Goal: Information Seeking & Learning: Learn about a topic

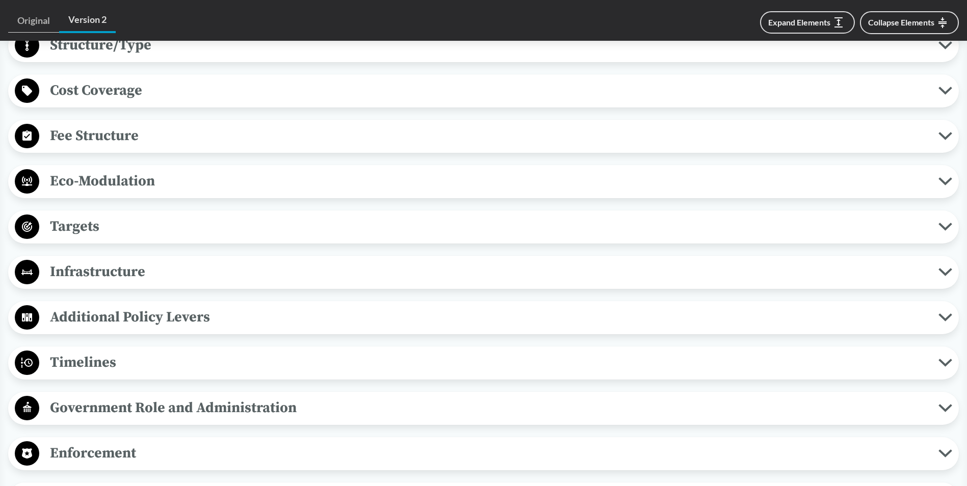
scroll to position [679, 0]
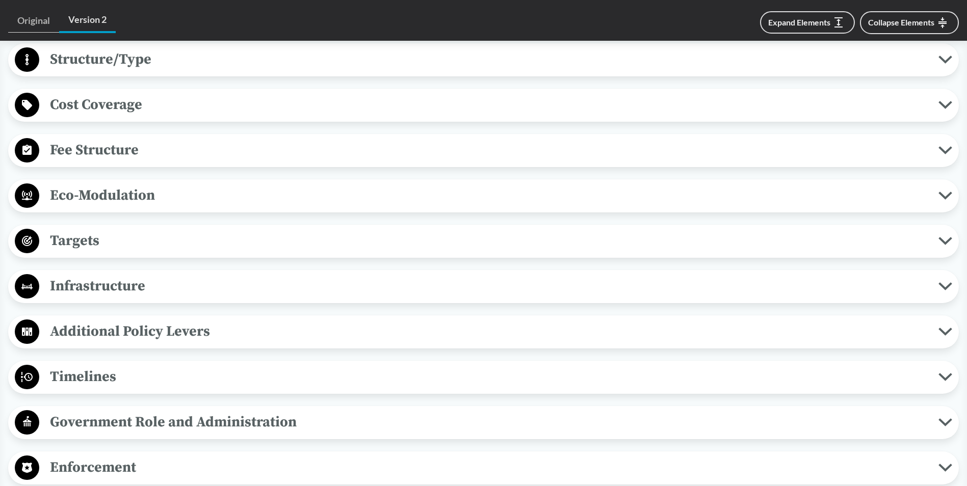
click at [185, 229] on span "Targets" at bounding box center [488, 240] width 899 height 23
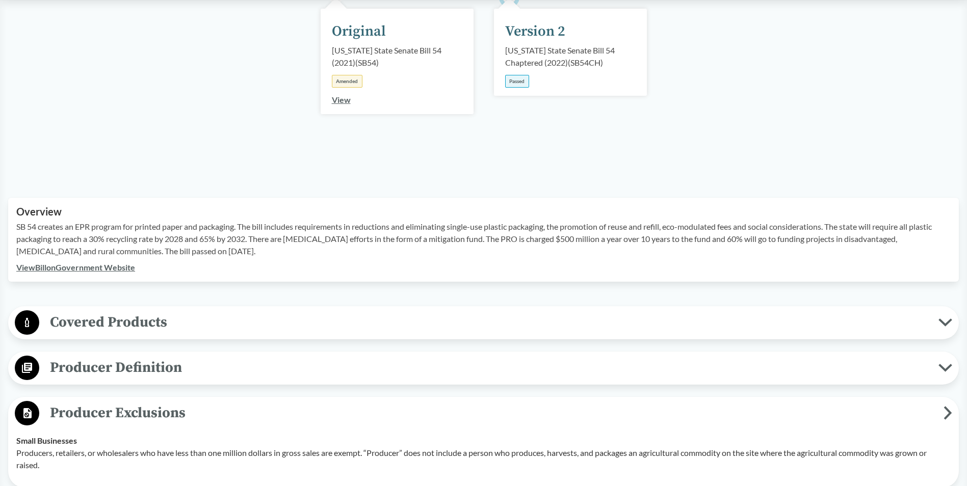
scroll to position [170, 0]
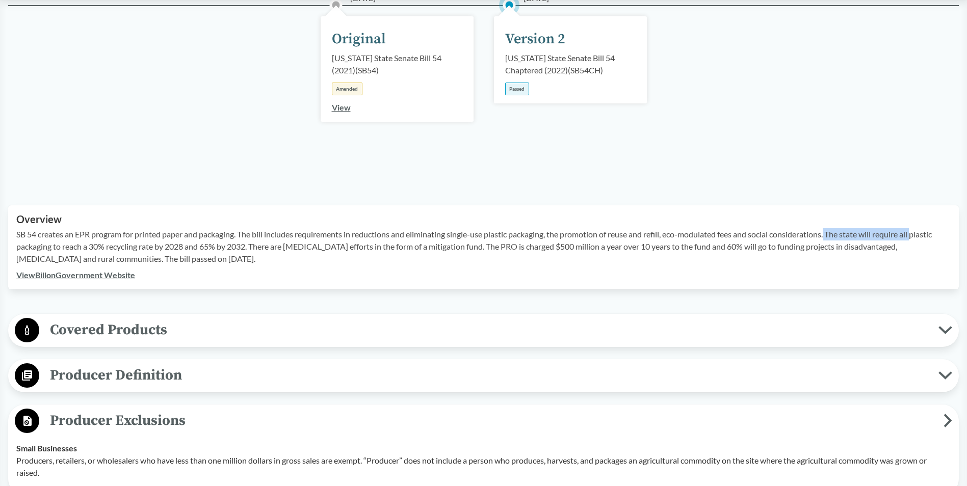
drag, startPoint x: 835, startPoint y: 236, endPoint x: 923, endPoint y: 240, distance: 87.7
click at [923, 240] on p "SB 54 creates an EPR program for printed paper and packaging. The bill includes…" at bounding box center [483, 246] width 934 height 37
drag, startPoint x: 923, startPoint y: 240, endPoint x: 843, endPoint y: 231, distance: 80.5
click at [848, 231] on p "SB 54 creates an EPR program for printed paper and packaging. The bill includes…" at bounding box center [483, 246] width 934 height 37
drag, startPoint x: 836, startPoint y: 233, endPoint x: 248, endPoint y: 247, distance: 588.1
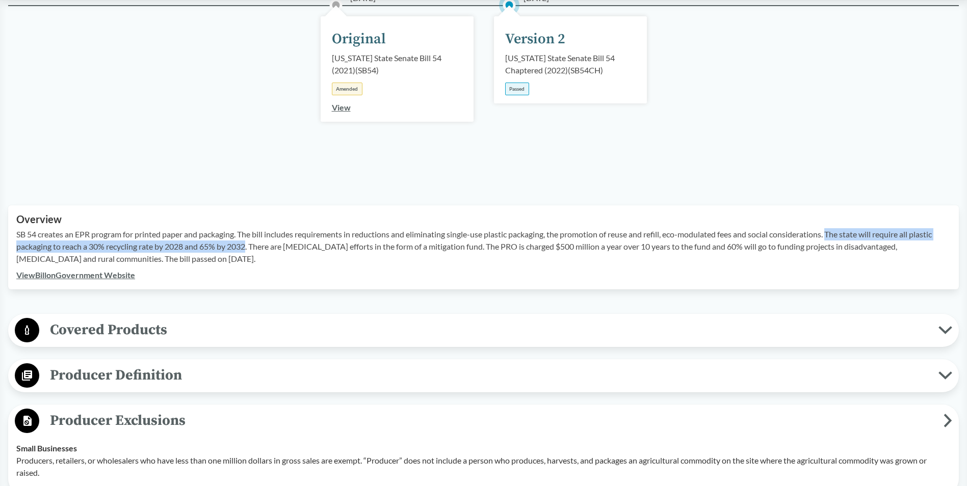
click at [248, 247] on p "SB 54 creates an EPR program for printed paper and packaging. The bill includes…" at bounding box center [483, 246] width 934 height 37
copy p "The state will require all plastic packaging to reach a 30% recycling rate by 2…"
click at [89, 326] on span "Covered Products" at bounding box center [488, 329] width 899 height 23
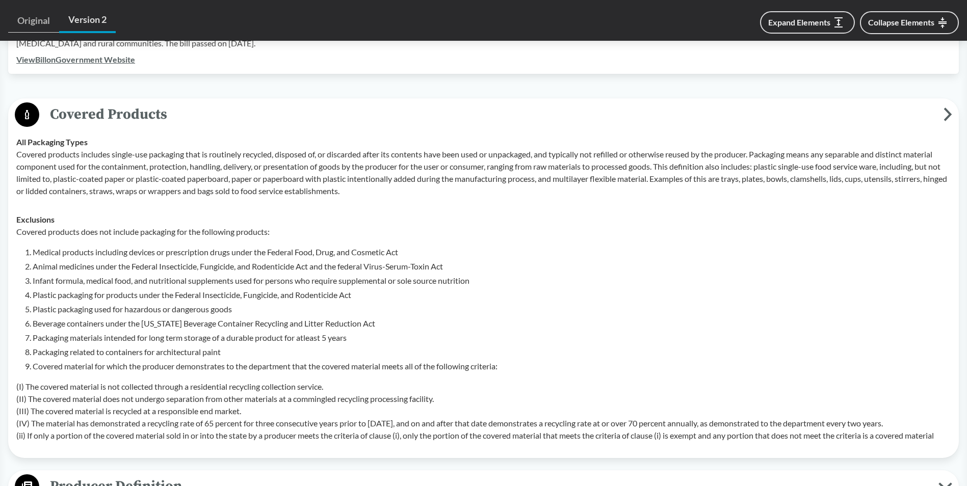
scroll to position [373, 0]
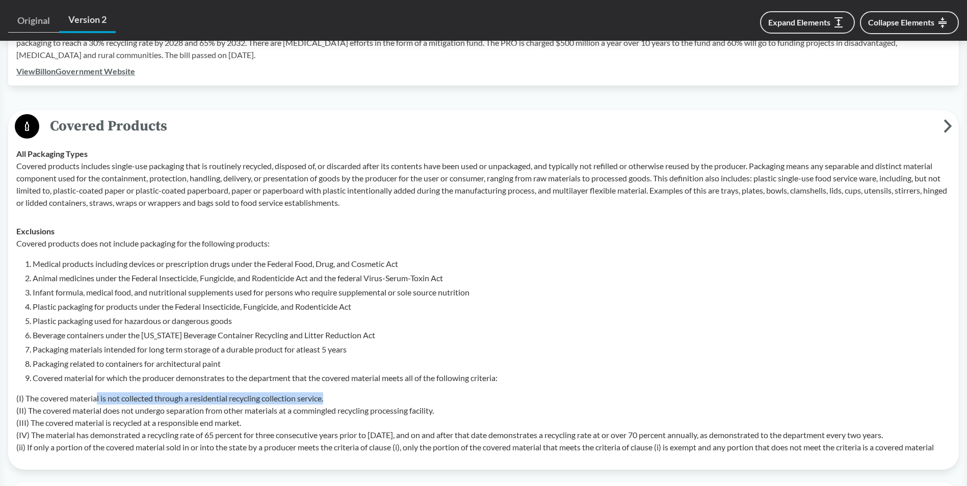
drag, startPoint x: 98, startPoint y: 395, endPoint x: 347, endPoint y: 389, distance: 249.7
click at [347, 389] on div "Covered products does not include packaging for the following products: Medical…" at bounding box center [483, 345] width 934 height 216
drag, startPoint x: 347, startPoint y: 389, endPoint x: 357, endPoint y: 403, distance: 16.4
click at [357, 403] on p "(I) The covered material is not collected through a residential recycling colle…" at bounding box center [483, 422] width 934 height 61
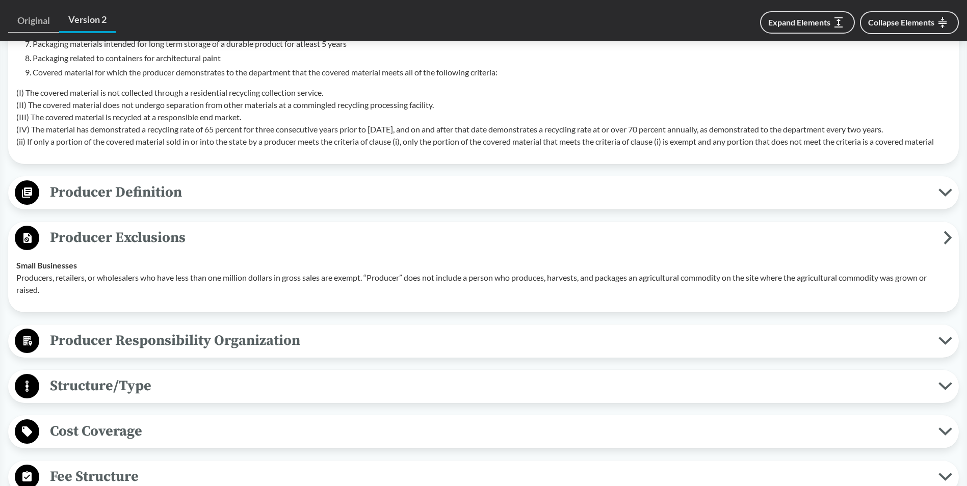
scroll to position [713, 0]
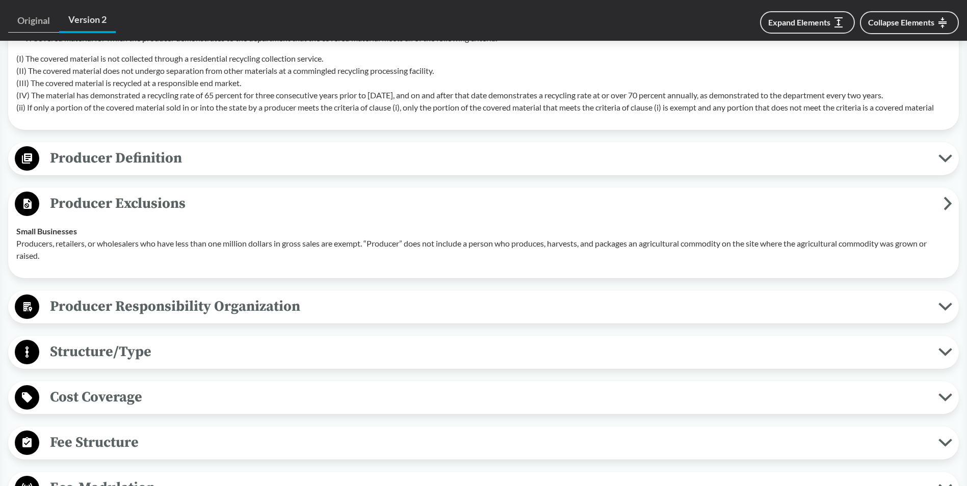
click at [132, 305] on span "Producer Responsibility Organization" at bounding box center [488, 306] width 899 height 23
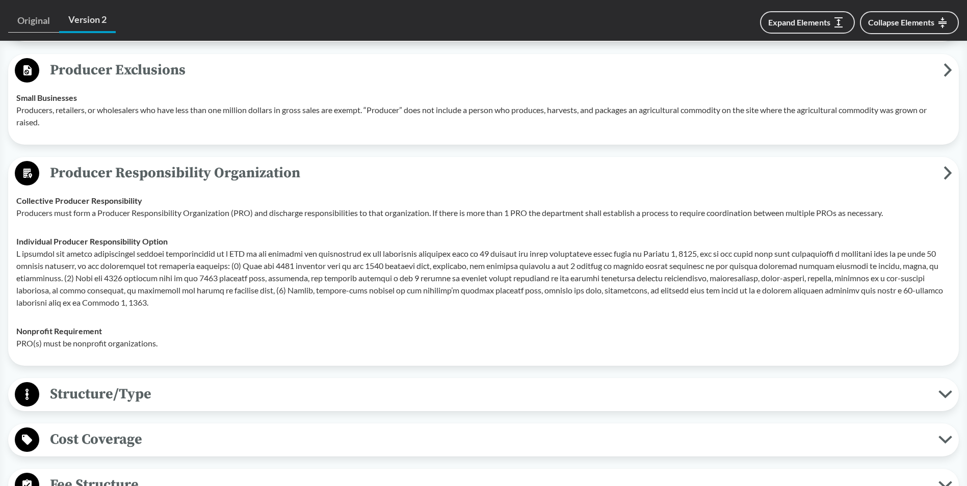
scroll to position [849, 0]
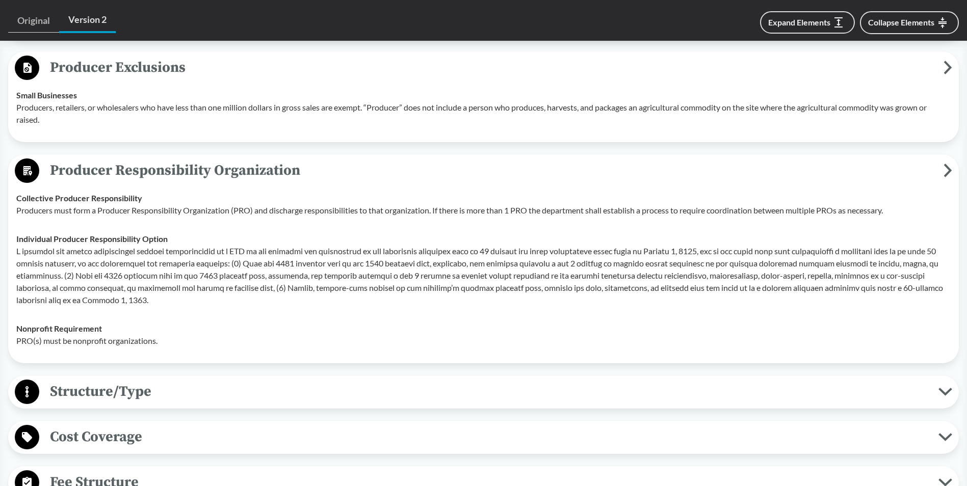
click at [157, 379] on button "Structure/Type" at bounding box center [483, 392] width 943 height 26
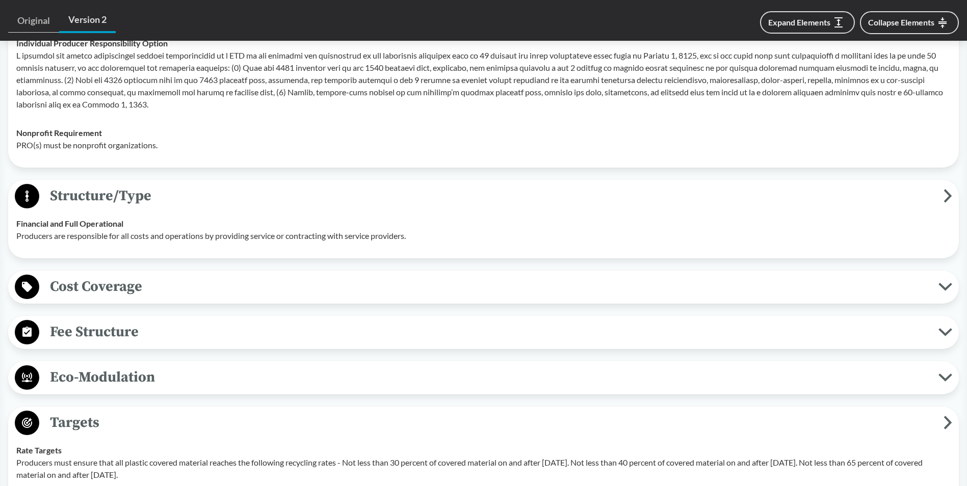
scroll to position [1053, 0]
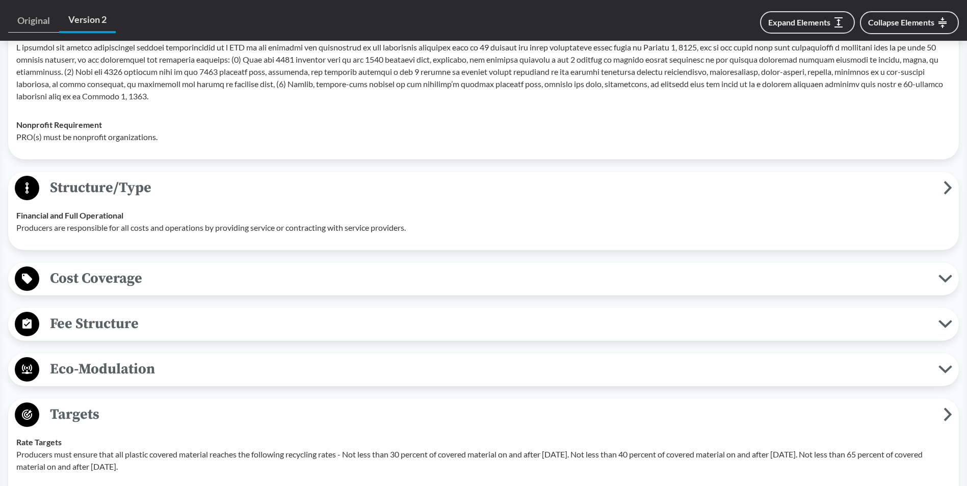
click at [152, 288] on span "Cost Coverage" at bounding box center [488, 278] width 899 height 23
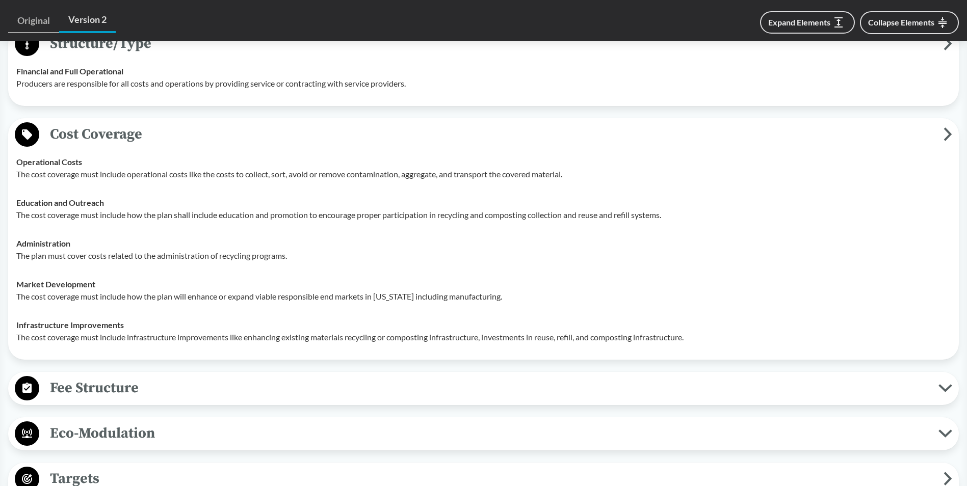
scroll to position [1257, 0]
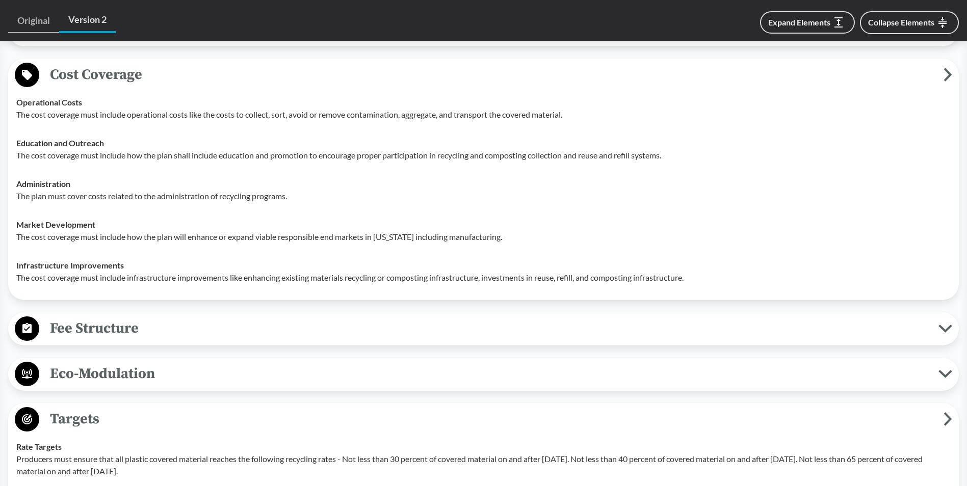
click at [155, 326] on span "Fee Structure" at bounding box center [488, 328] width 899 height 23
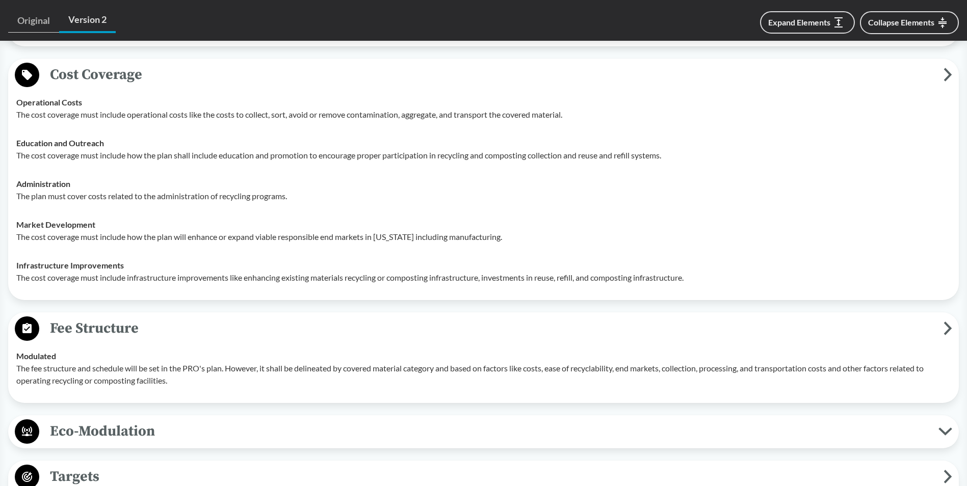
click at [168, 425] on span "Eco-Modulation" at bounding box center [488, 431] width 899 height 23
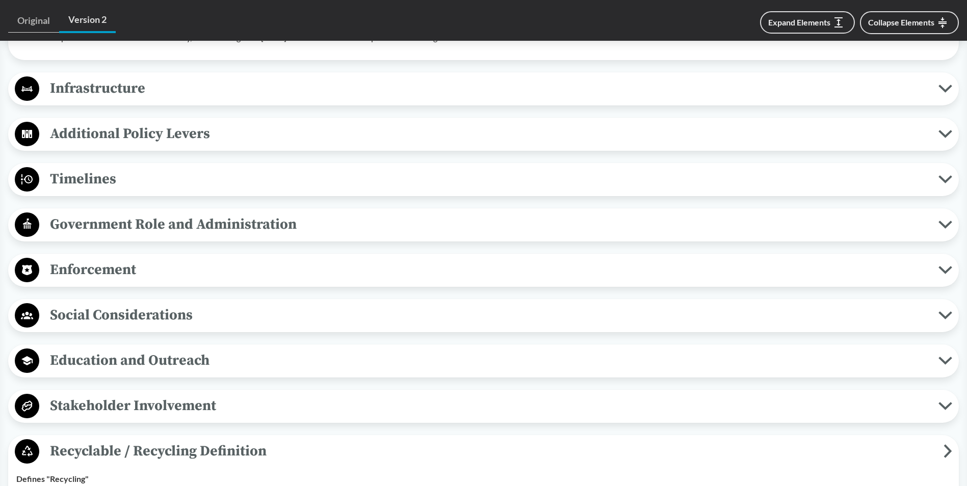
scroll to position [2140, 0]
